Goal: Transaction & Acquisition: Purchase product/service

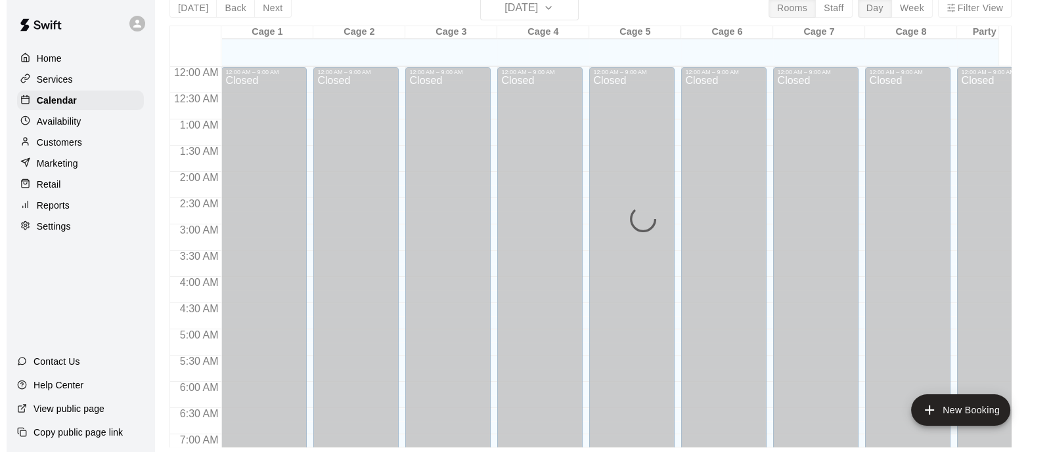
scroll to position [483, 0]
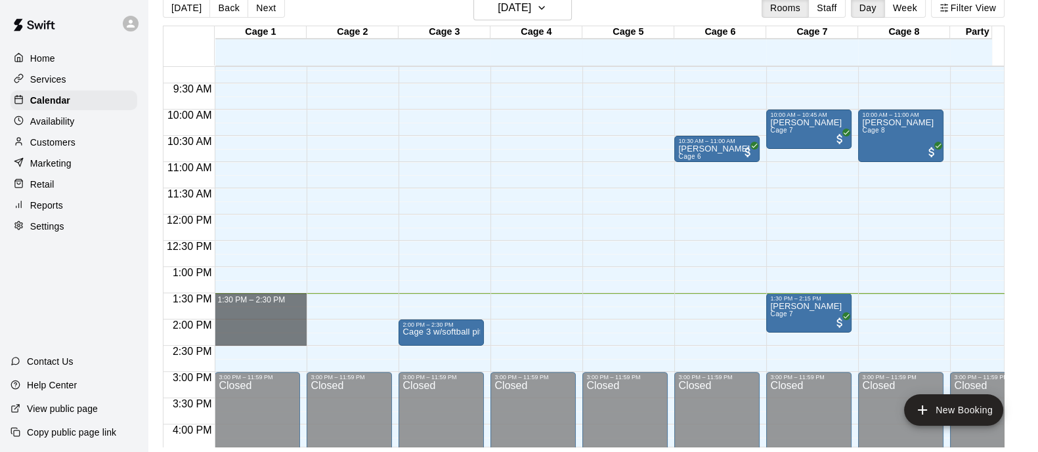
drag, startPoint x: 245, startPoint y: 295, endPoint x: 243, endPoint y: 339, distance: 44.7
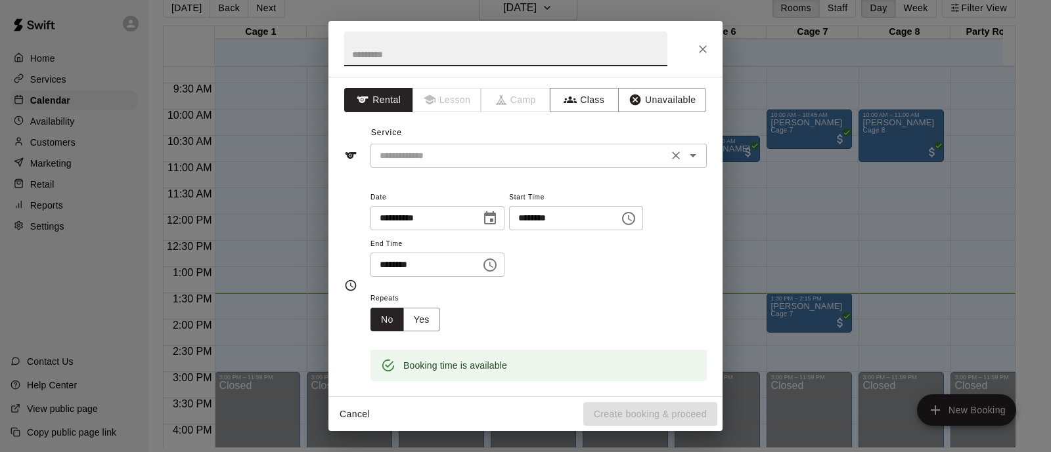
click at [437, 159] on input "text" at bounding box center [519, 156] width 290 height 16
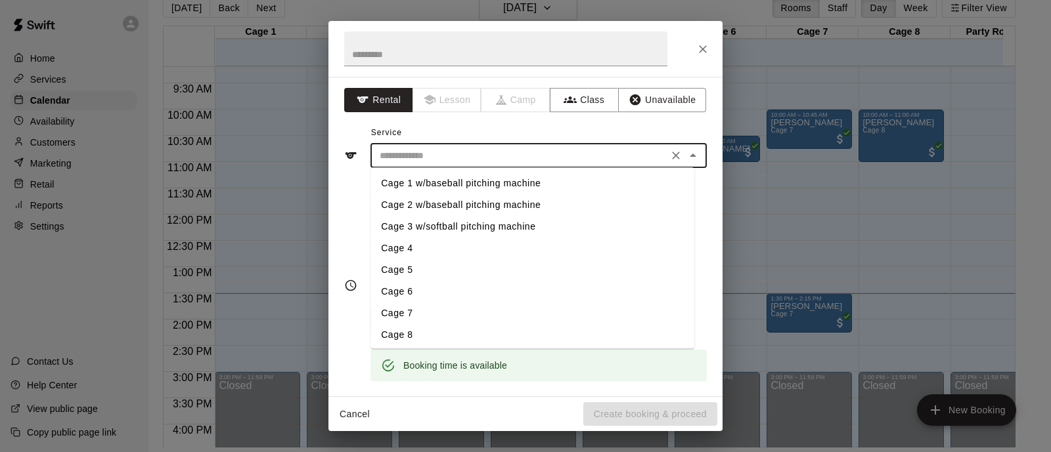
click at [418, 180] on li "Cage 1 w/baseball pitching machine" at bounding box center [532, 184] width 324 height 22
type input "**********"
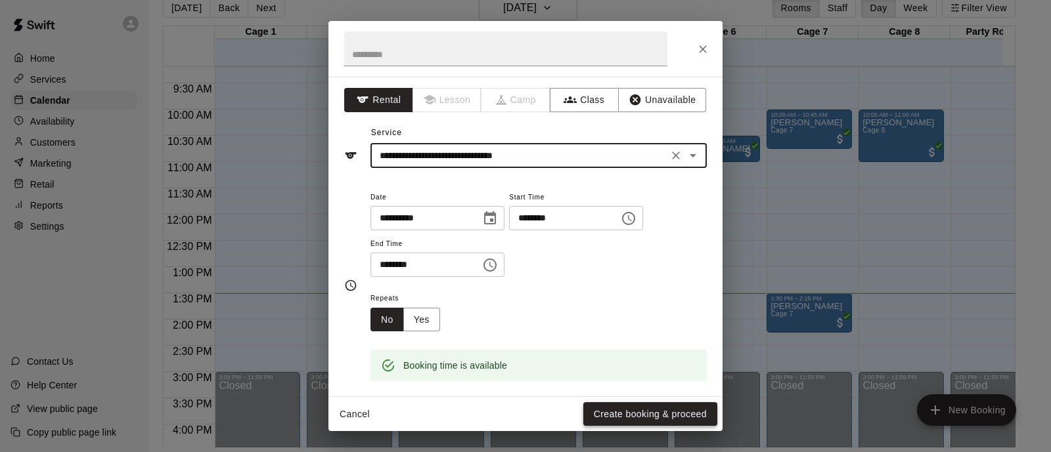
click at [677, 403] on button "Create booking & proceed" at bounding box center [650, 414] width 134 height 24
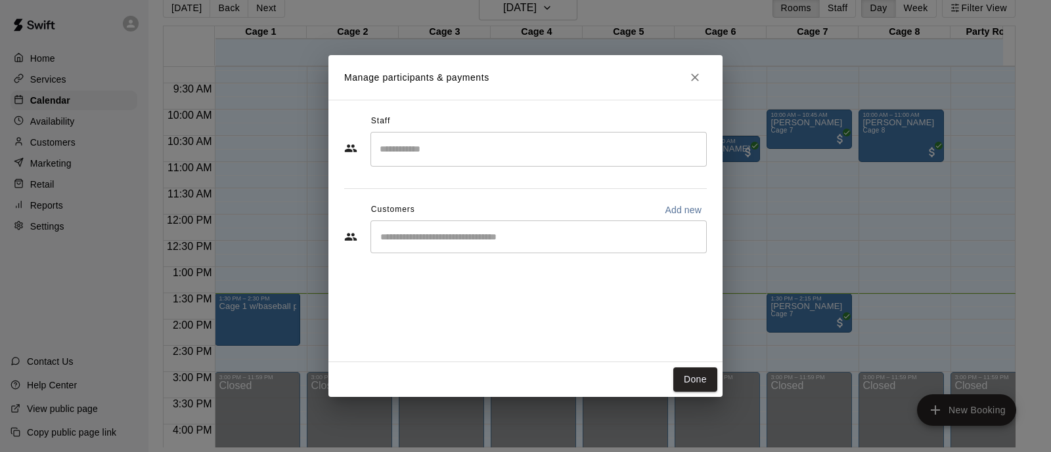
click at [476, 238] on input "Start typing to search customers..." at bounding box center [538, 236] width 324 height 13
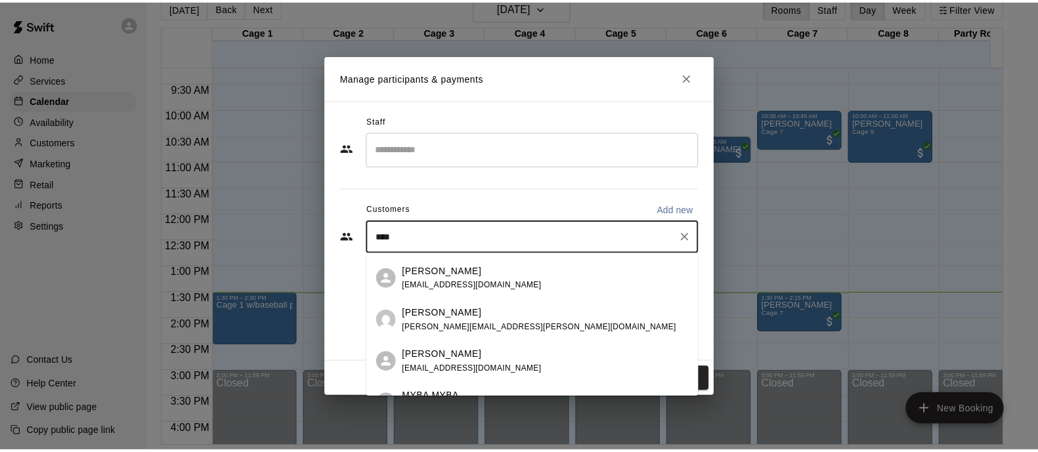
scroll to position [0, 0]
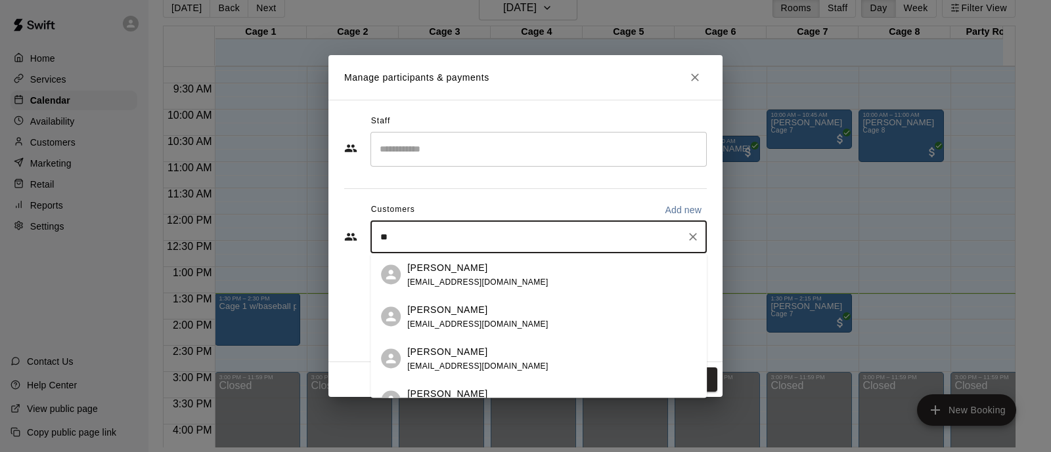
type input "*"
type input "*****"
click at [511, 280] on div "[PERSON_NAME] [EMAIL_ADDRESS][DOMAIN_NAME]" at bounding box center [551, 275] width 289 height 28
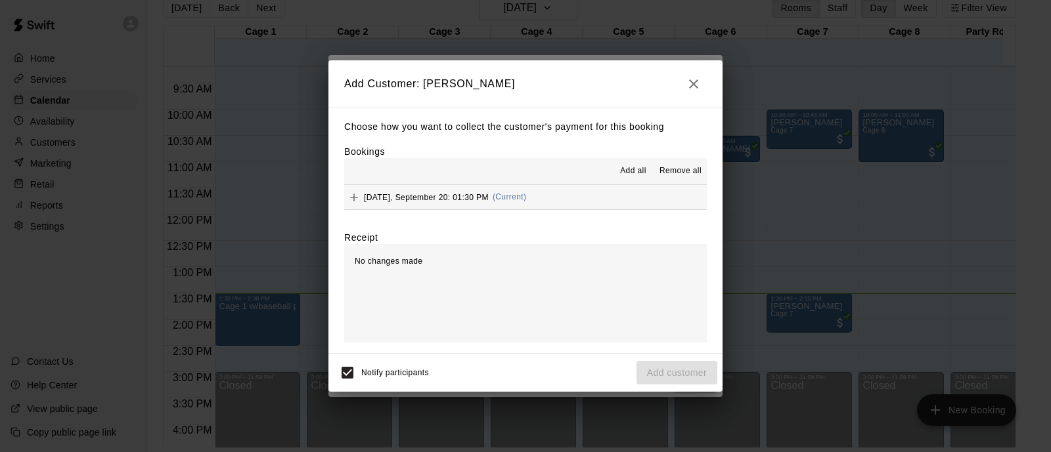
click at [527, 201] on span "(Current)" at bounding box center [509, 196] width 34 height 9
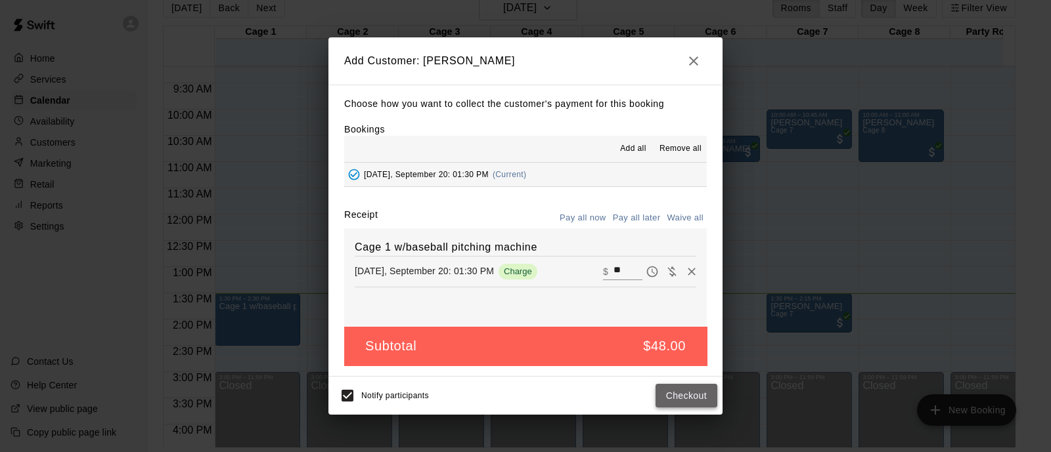
click at [689, 398] on button "Checkout" at bounding box center [686, 396] width 62 height 24
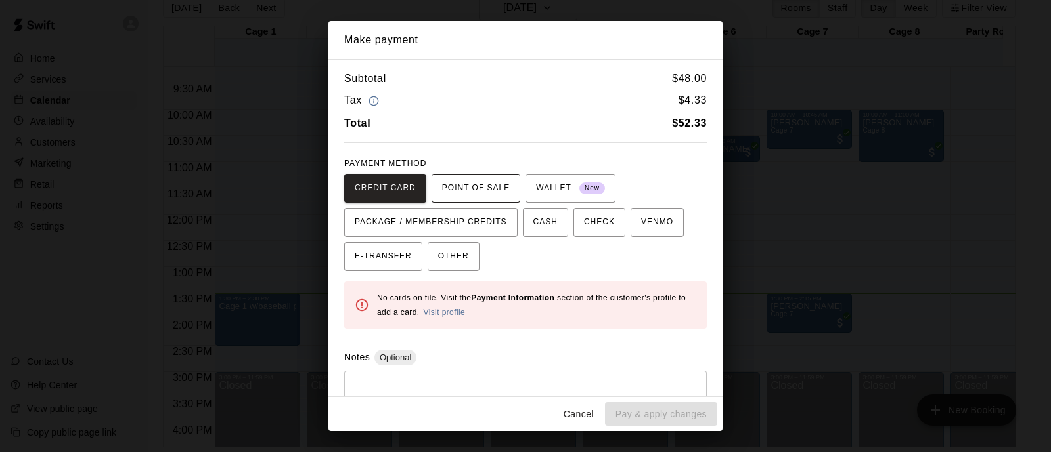
click at [490, 196] on span "POINT OF SALE" at bounding box center [476, 188] width 68 height 21
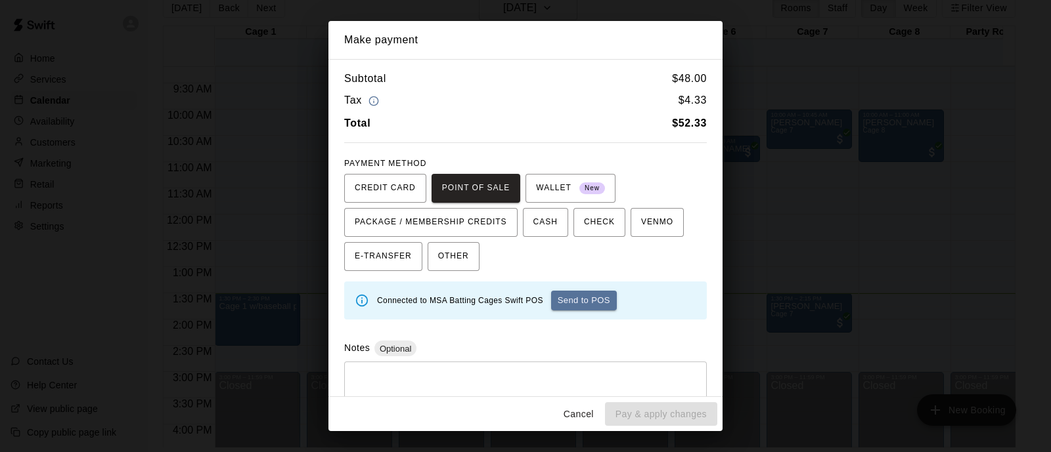
click at [585, 283] on div "Connected to MSA Batting Cages Swift POS Send to POS" at bounding box center [525, 301] width 362 height 38
click at [585, 300] on button "Send to POS" at bounding box center [584, 301] width 66 height 20
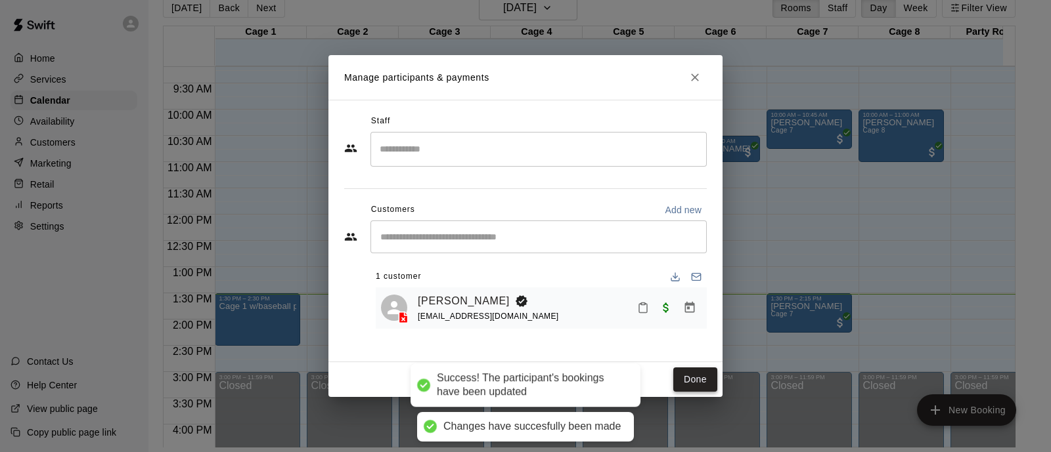
click at [683, 387] on button "Done" at bounding box center [695, 380] width 44 height 24
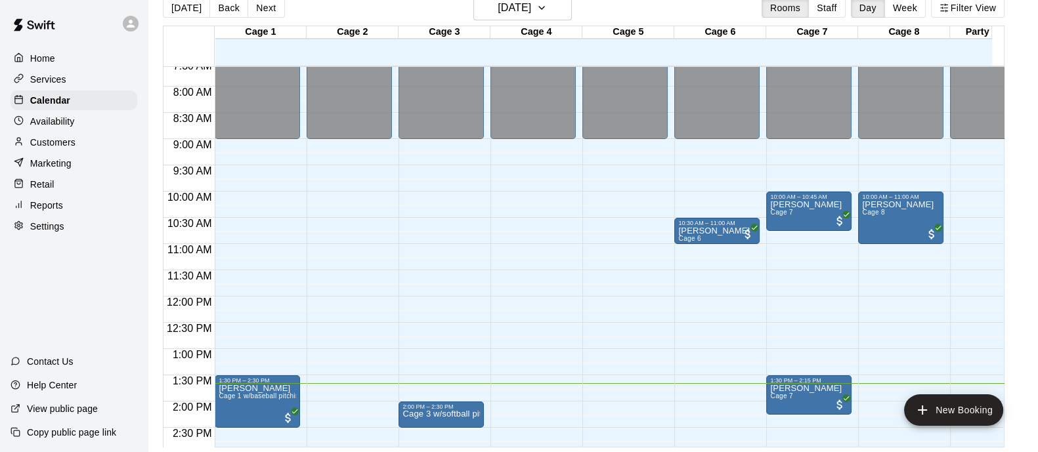
scroll to position [483, 0]
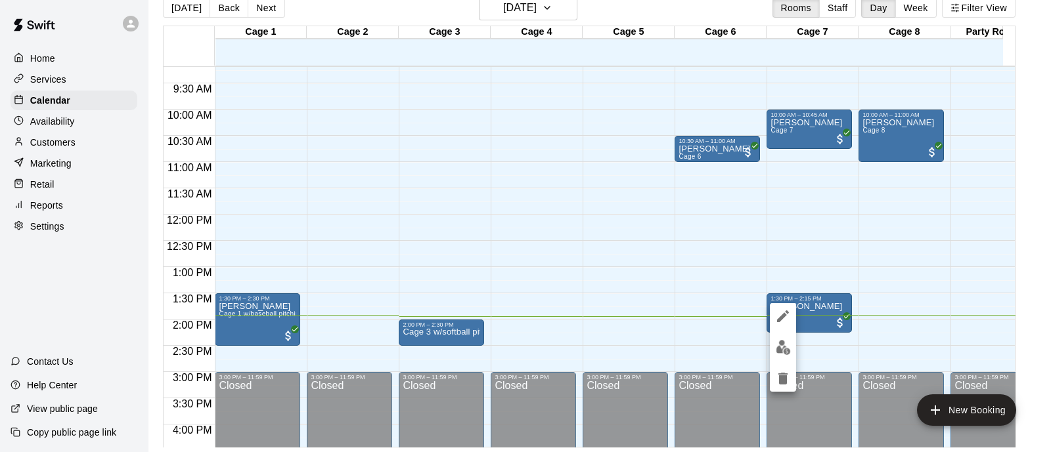
click at [458, 326] on div at bounding box center [525, 226] width 1051 height 452
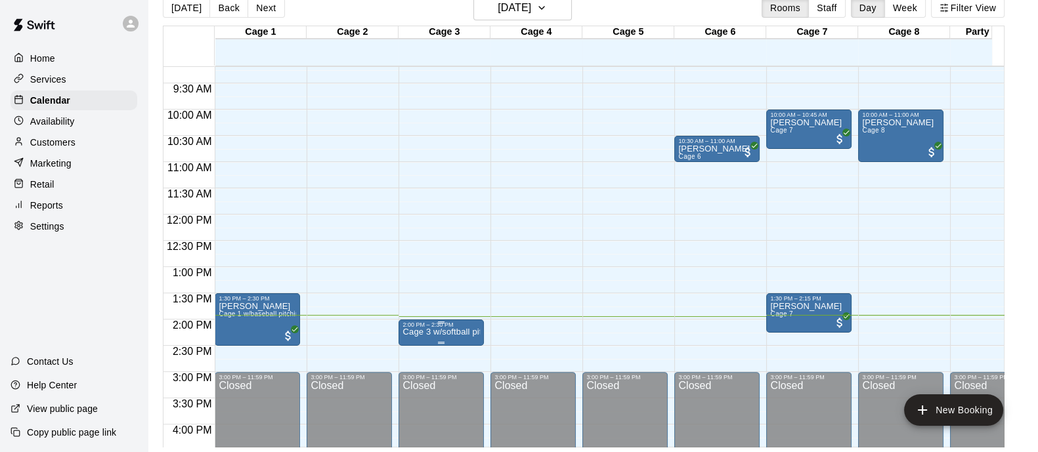
click at [424, 332] on p "Cage 3 w/softball pitching machine" at bounding box center [440, 332] width 77 height 0
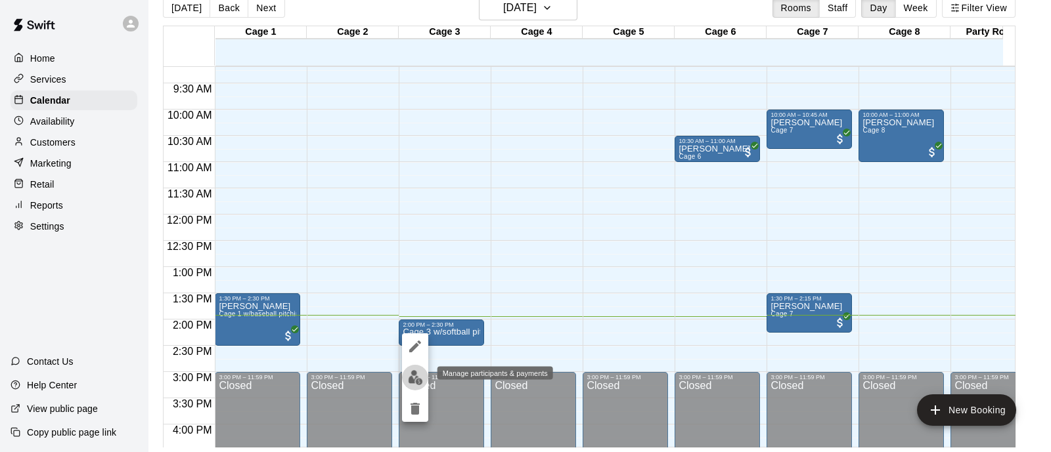
click at [408, 376] on img "edit" at bounding box center [415, 377] width 15 height 15
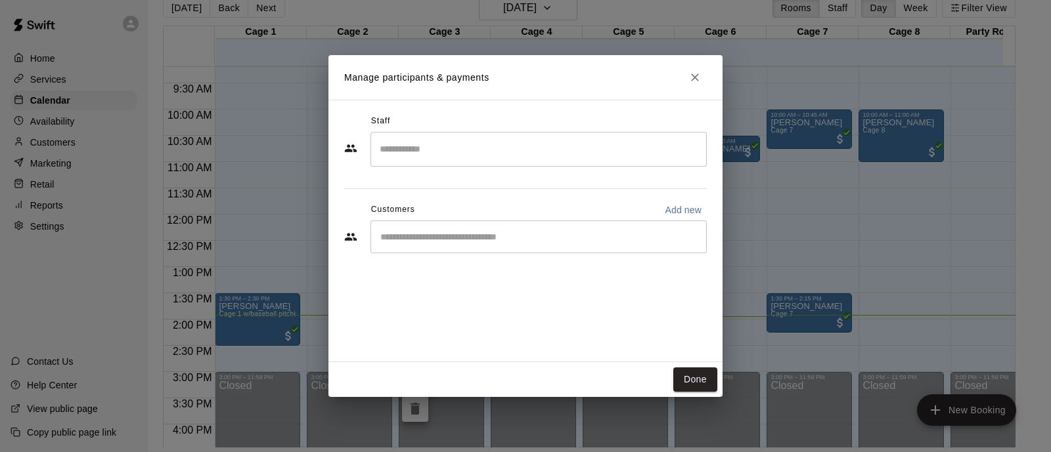
click at [420, 231] on input "Start typing to search customers..." at bounding box center [538, 236] width 324 height 13
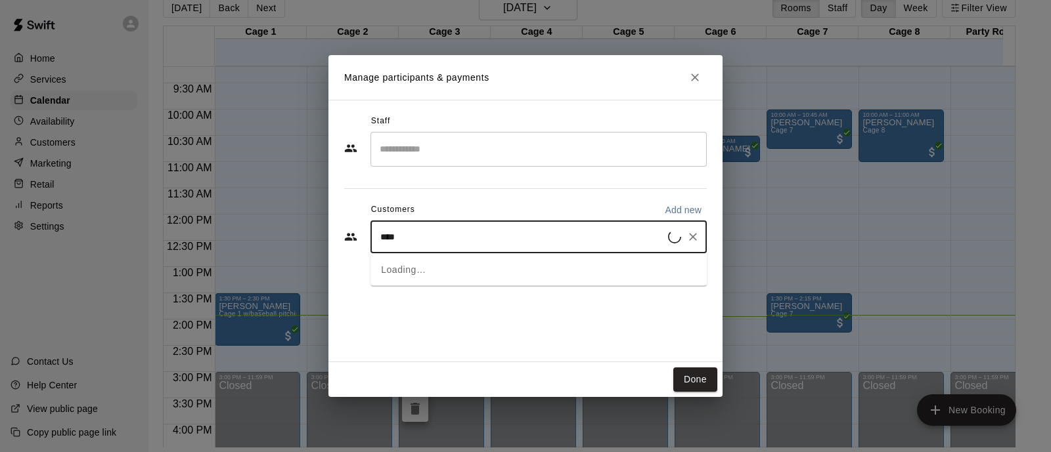
type input "****"
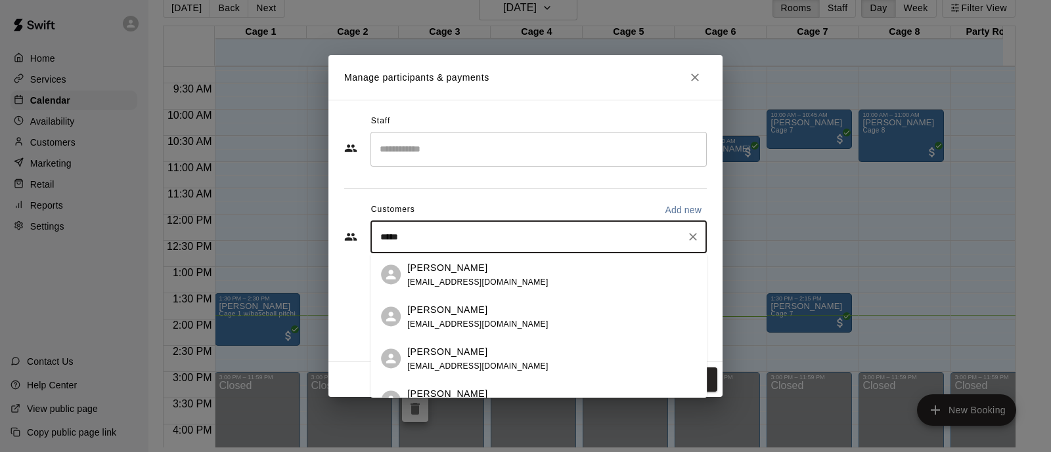
click at [410, 313] on p "[PERSON_NAME]" at bounding box center [447, 310] width 80 height 14
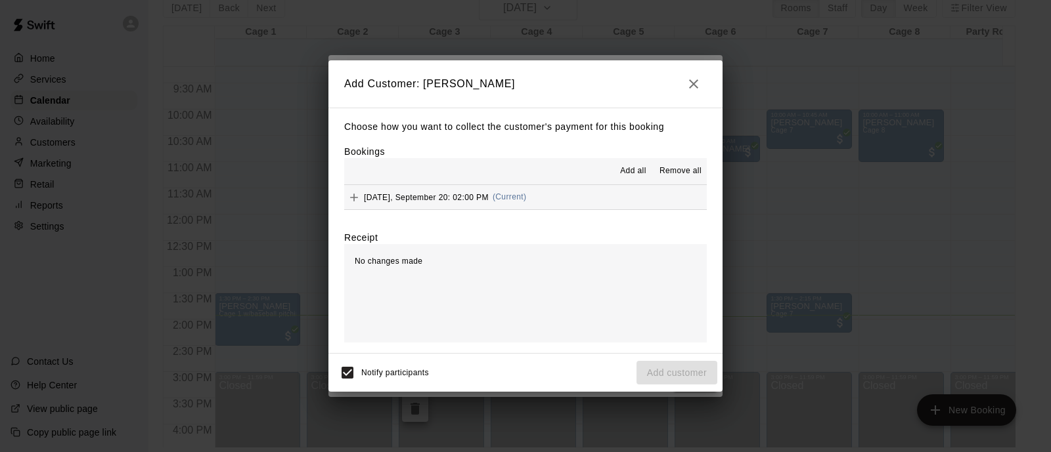
click at [475, 202] on span "[DATE], September 20: 02:00 PM" at bounding box center [426, 196] width 125 height 9
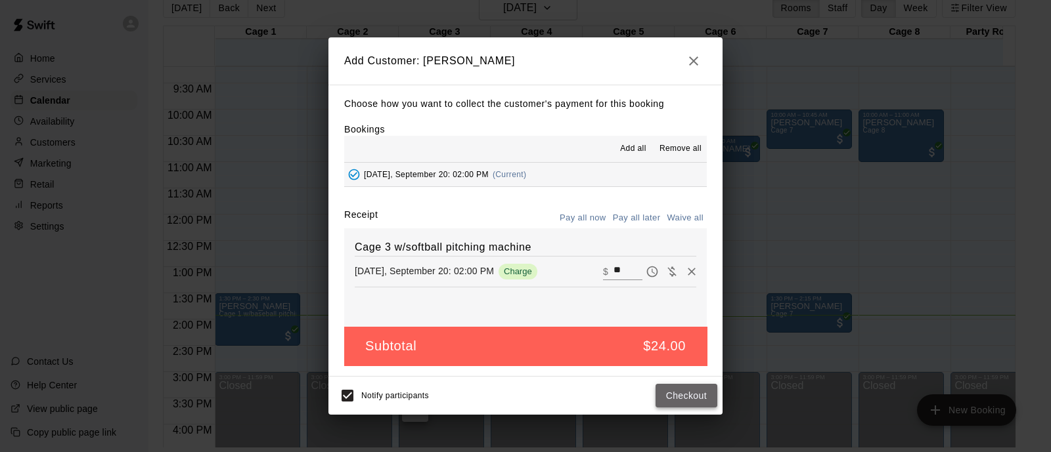
click at [693, 390] on button "Checkout" at bounding box center [686, 396] width 62 height 24
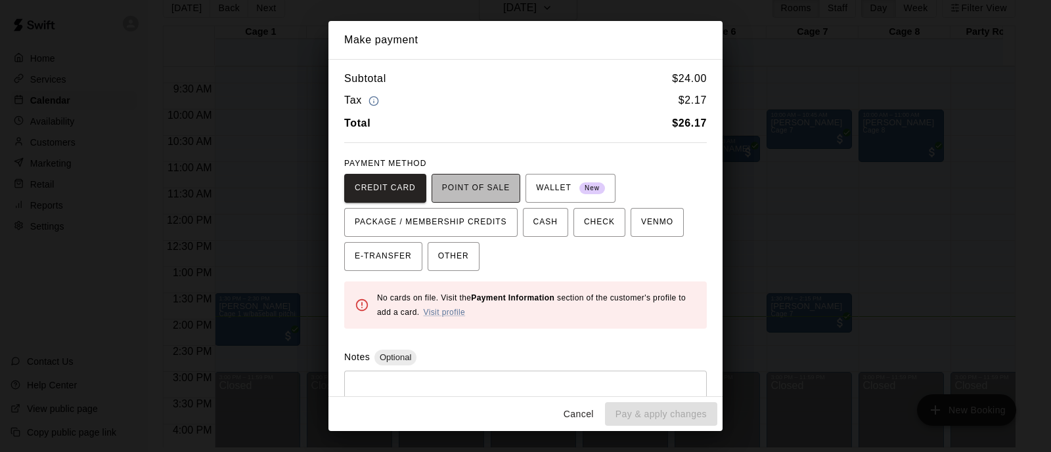
click at [452, 192] on span "POINT OF SALE" at bounding box center [476, 188] width 68 height 21
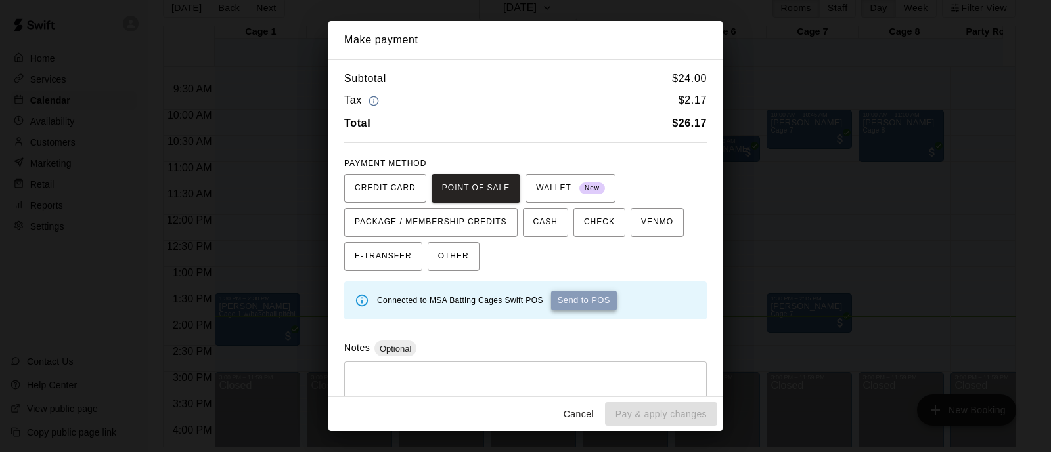
click at [578, 299] on button "Send to POS" at bounding box center [584, 301] width 66 height 20
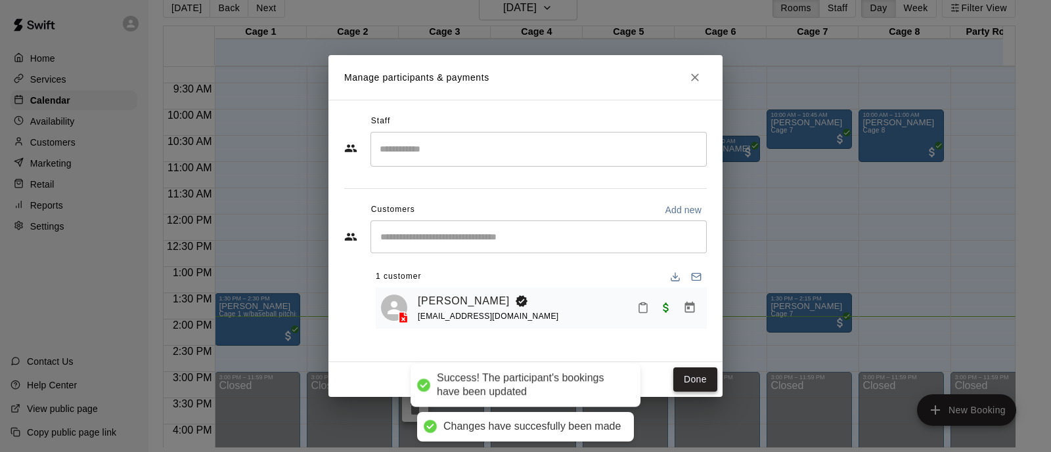
click at [687, 372] on button "Done" at bounding box center [695, 380] width 44 height 24
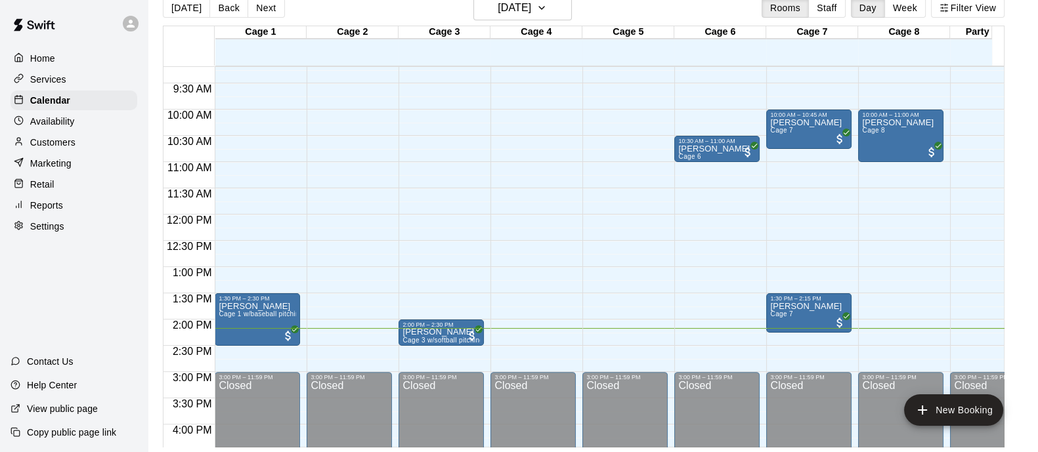
click at [540, 248] on div "12:00 AM – 9:00 AM Closed 3:00 PM – 11:59 PM Closed" at bounding box center [532, 214] width 85 height 1261
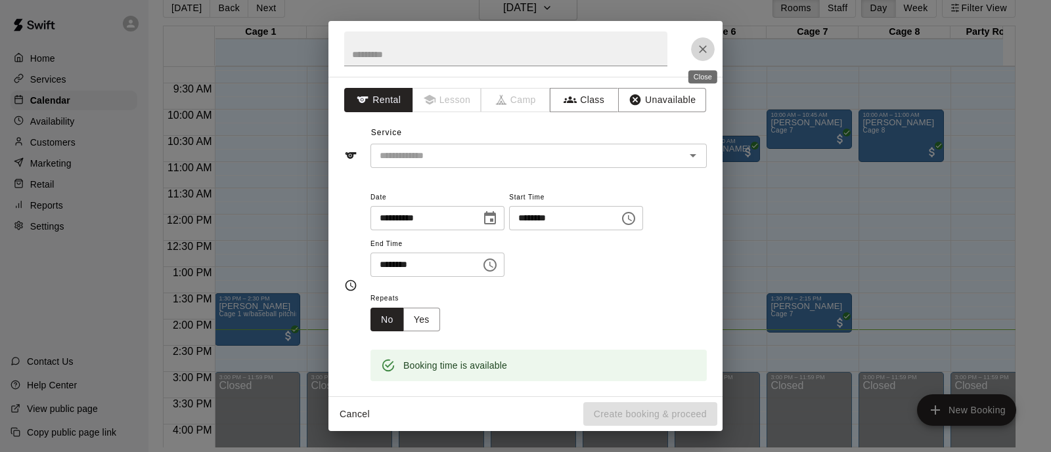
click at [700, 48] on icon "Close" at bounding box center [702, 49] width 13 height 13
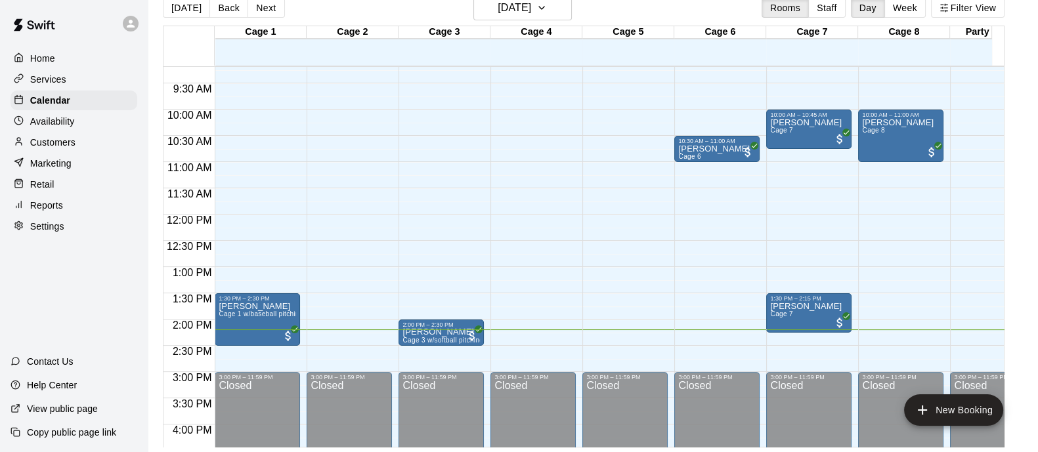
click at [69, 188] on div "Retail" at bounding box center [74, 185] width 127 height 20
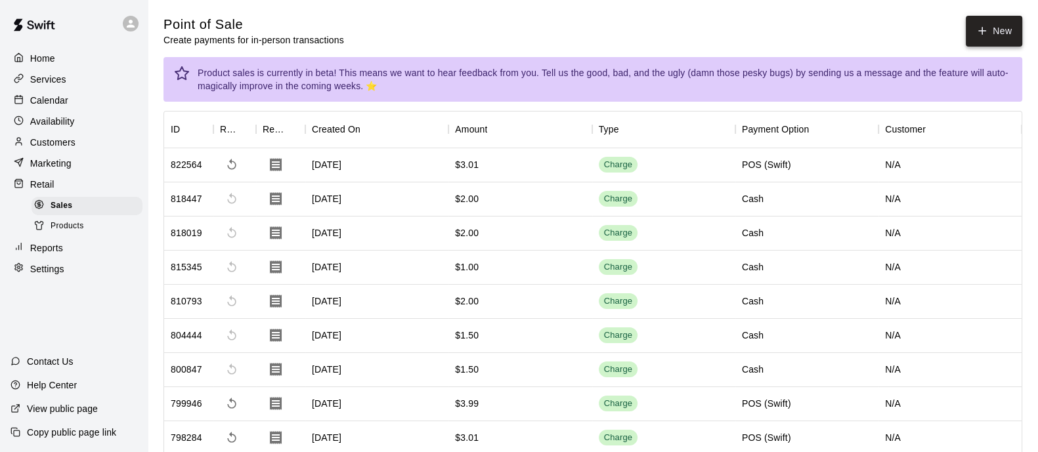
click at [983, 36] on icon "button" at bounding box center [982, 31] width 12 height 12
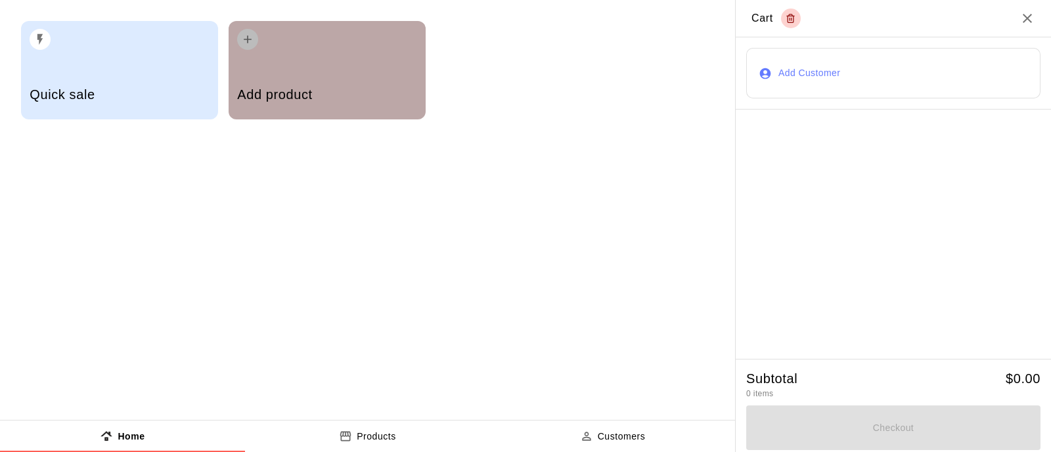
click at [267, 80] on div "Add product" at bounding box center [326, 96] width 179 height 47
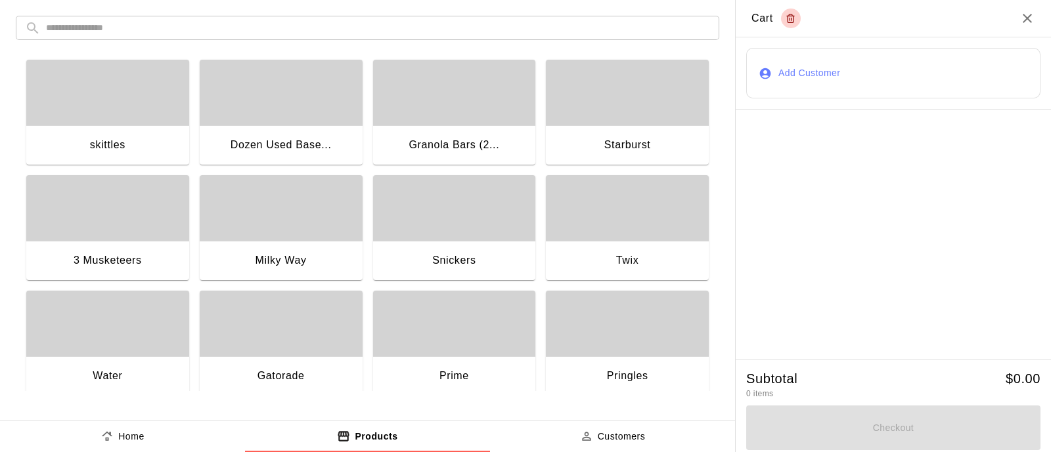
click at [87, 76] on div "button" at bounding box center [107, 93] width 163 height 66
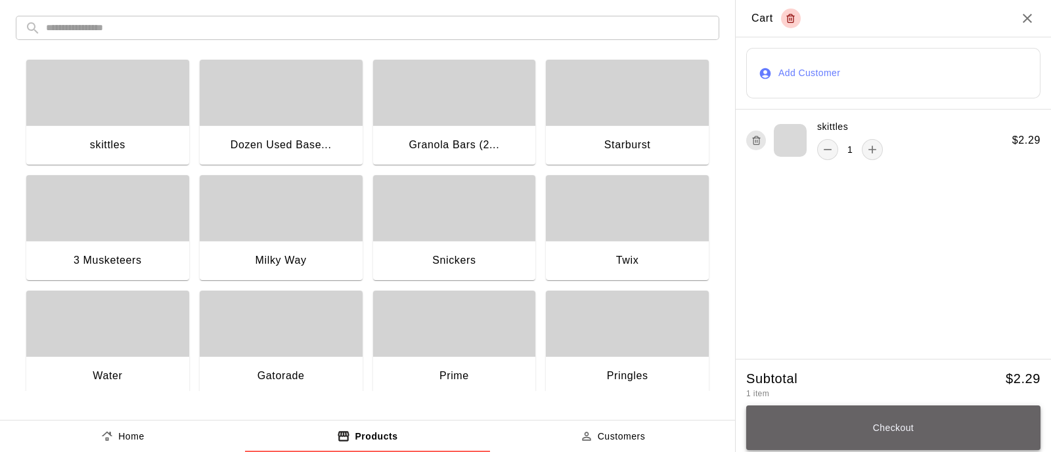
click at [934, 422] on button "Checkout" at bounding box center [893, 428] width 294 height 45
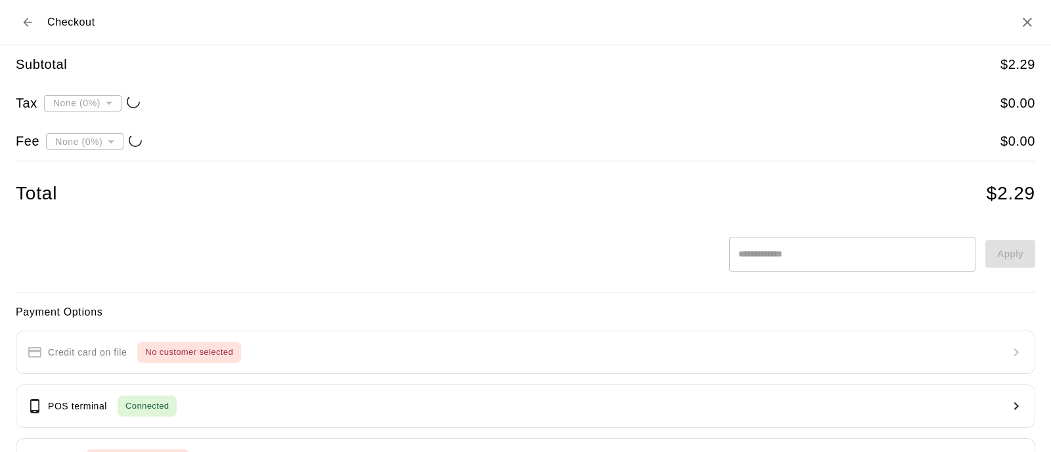
type input "**********"
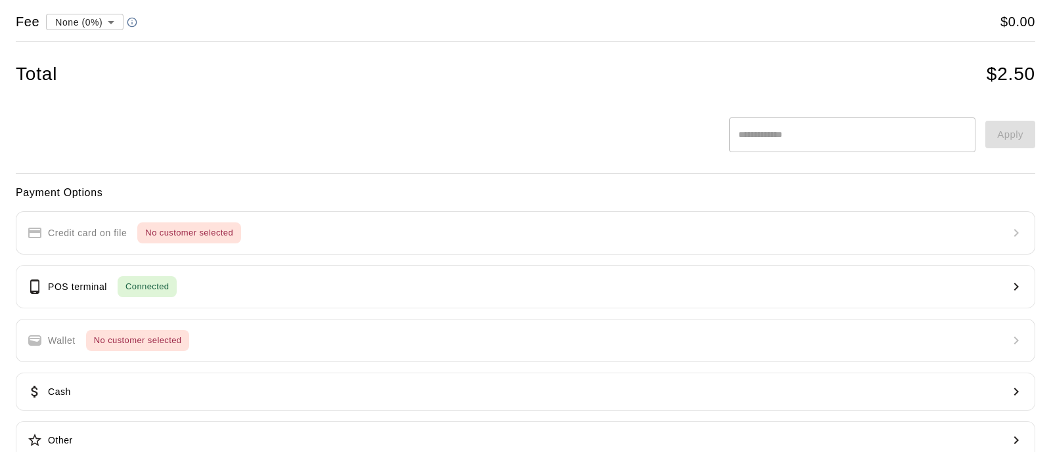
scroll to position [148, 0]
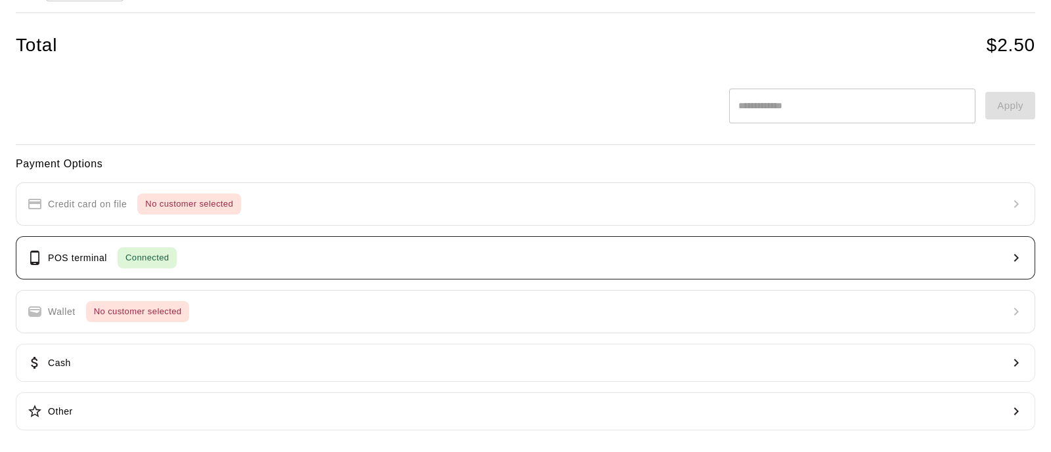
click at [234, 261] on button "POS terminal Connected" at bounding box center [525, 257] width 1019 height 43
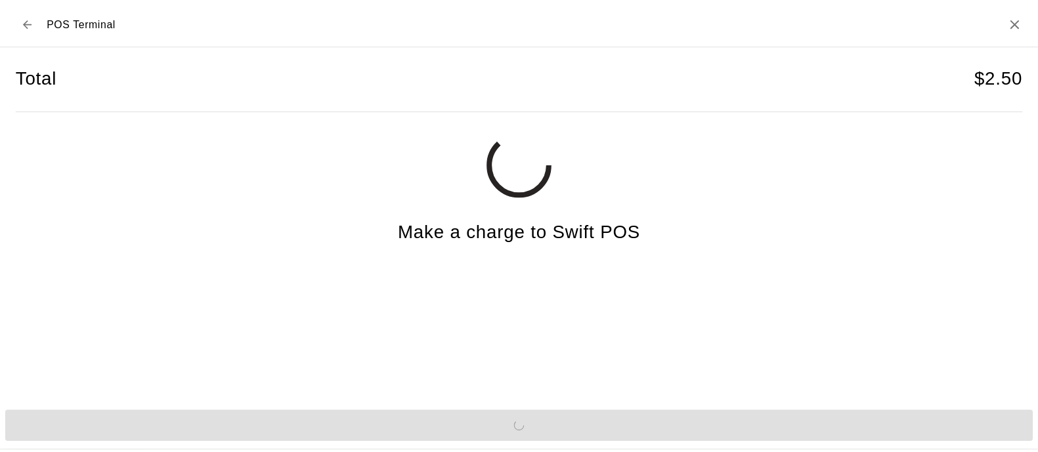
scroll to position [0, 0]
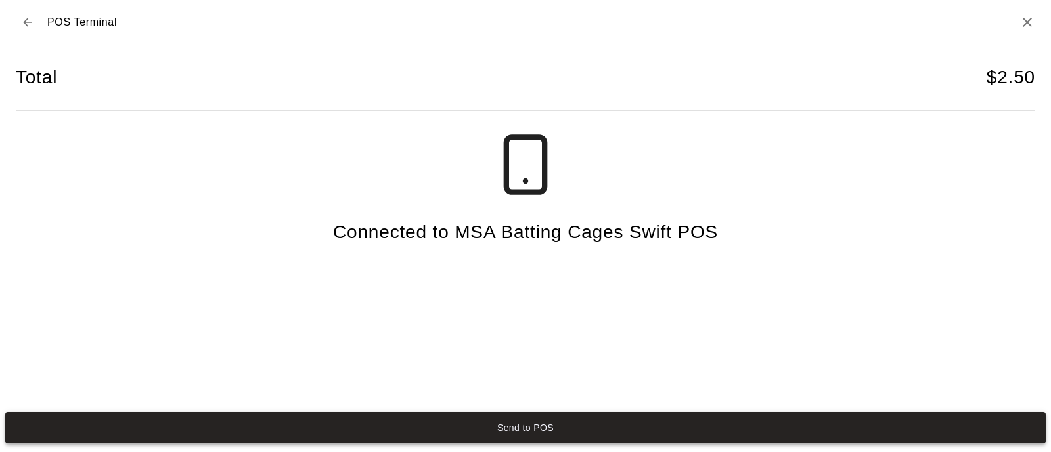
click at [658, 431] on button "Send to POS" at bounding box center [525, 428] width 1040 height 32
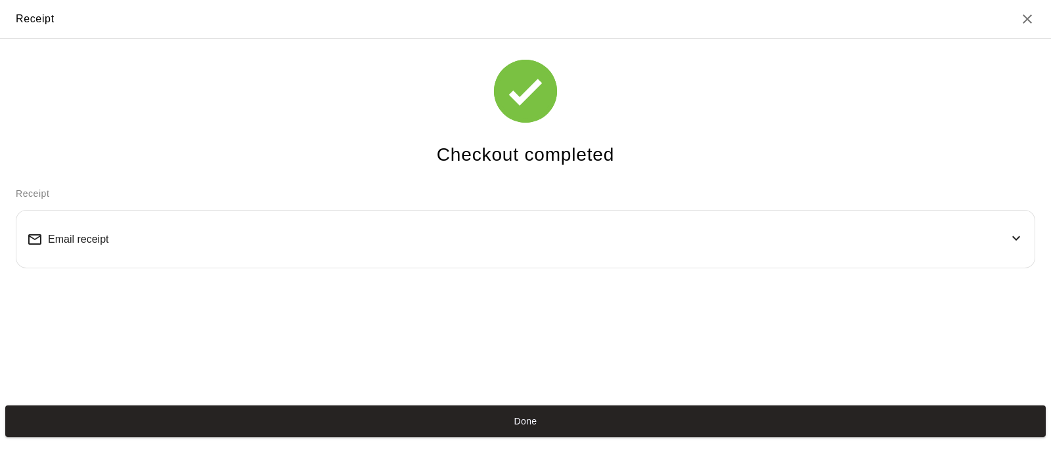
click at [661, 428] on button "Done" at bounding box center [525, 422] width 1040 height 32
